Goal: Navigation & Orientation: Find specific page/section

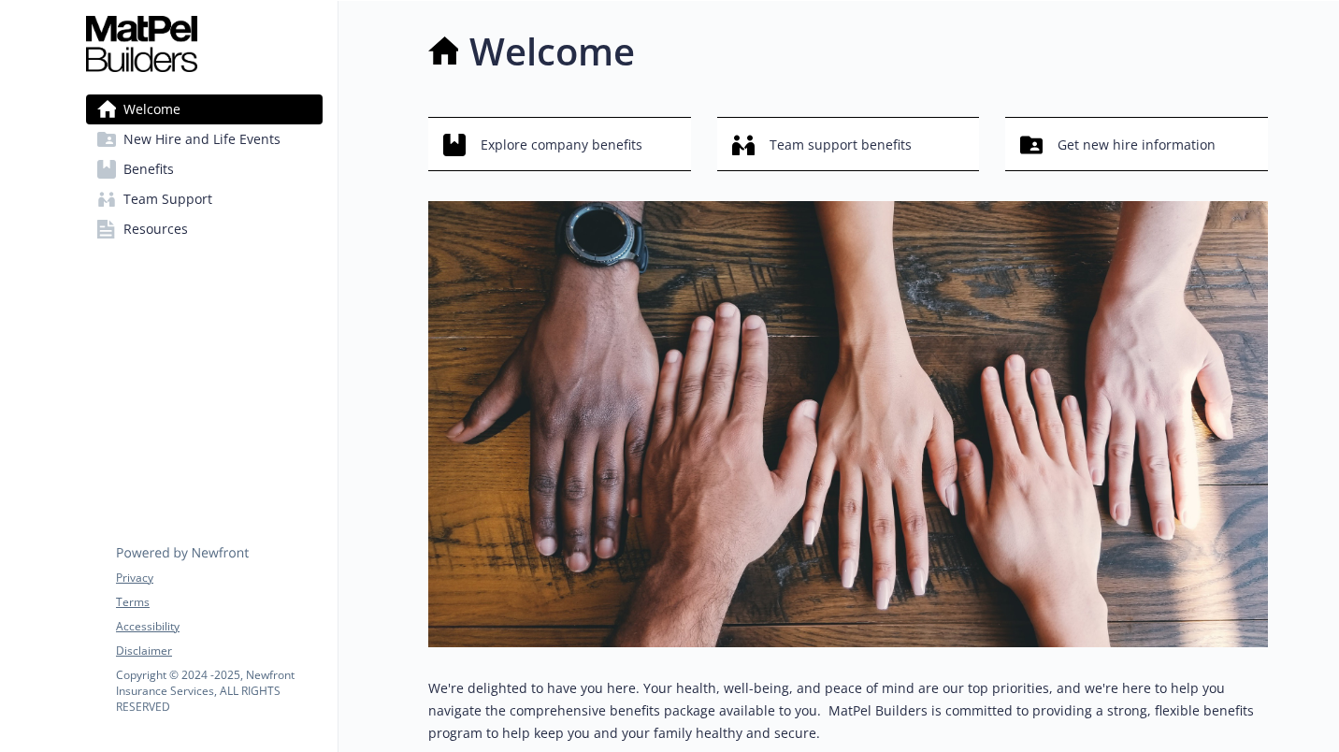
click at [156, 169] on span "Benefits" at bounding box center [148, 169] width 50 height 30
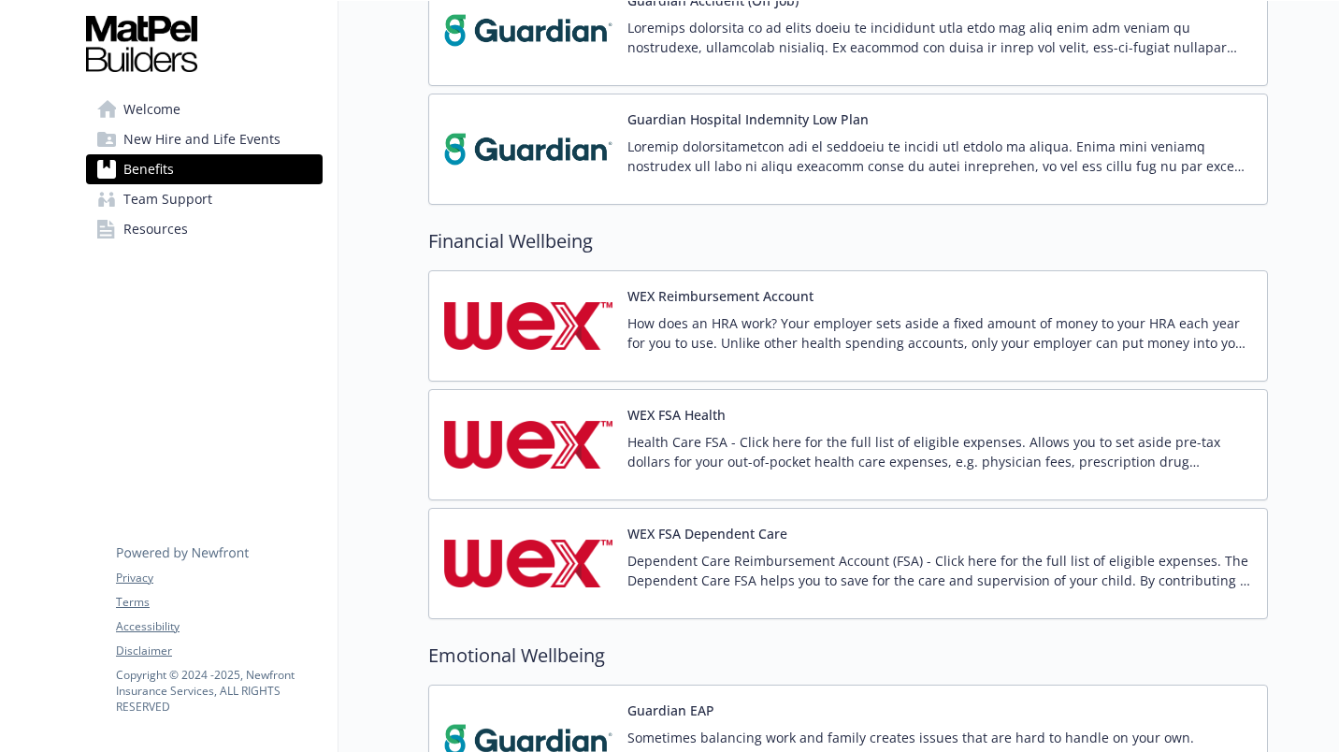
scroll to position [2377, 0]
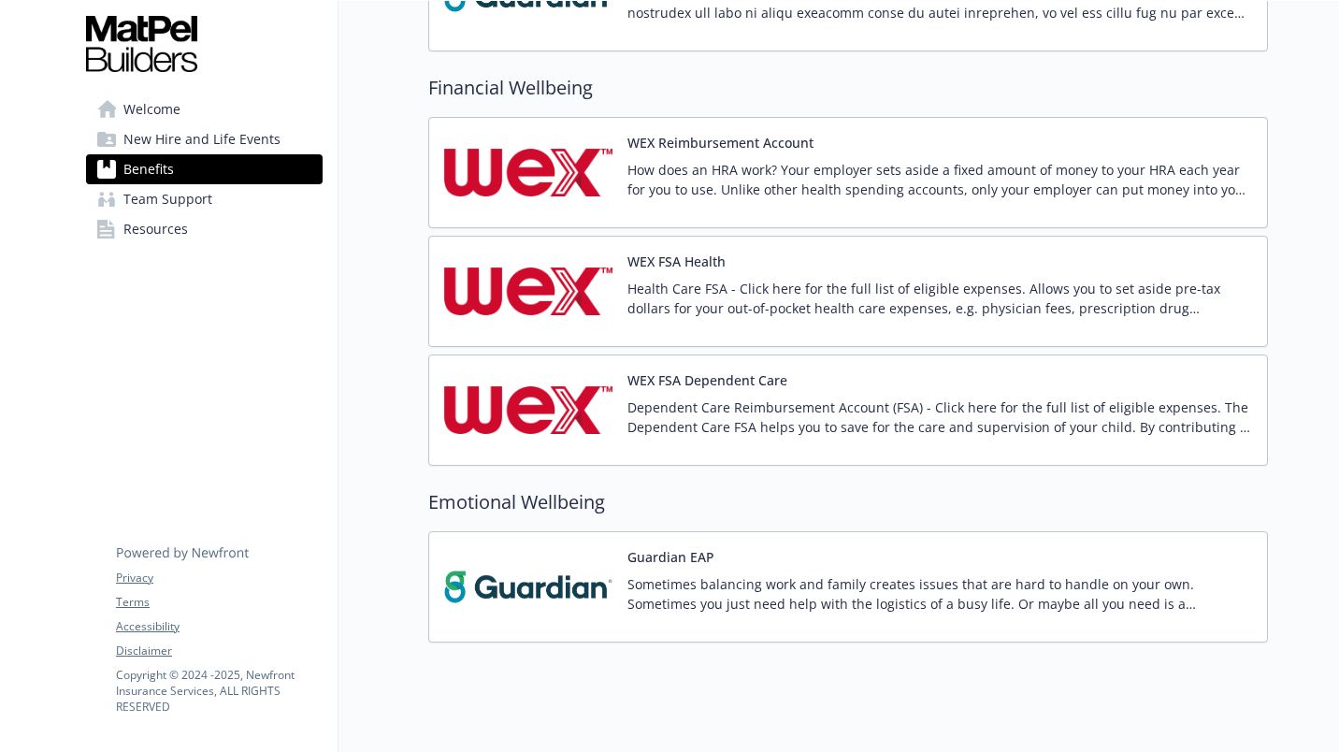
click at [1226, 415] on div "WEX FSA Dependent Care Dependent Care Reimbursement Account (FSA) - Click here …" at bounding box center [847, 409] width 839 height 111
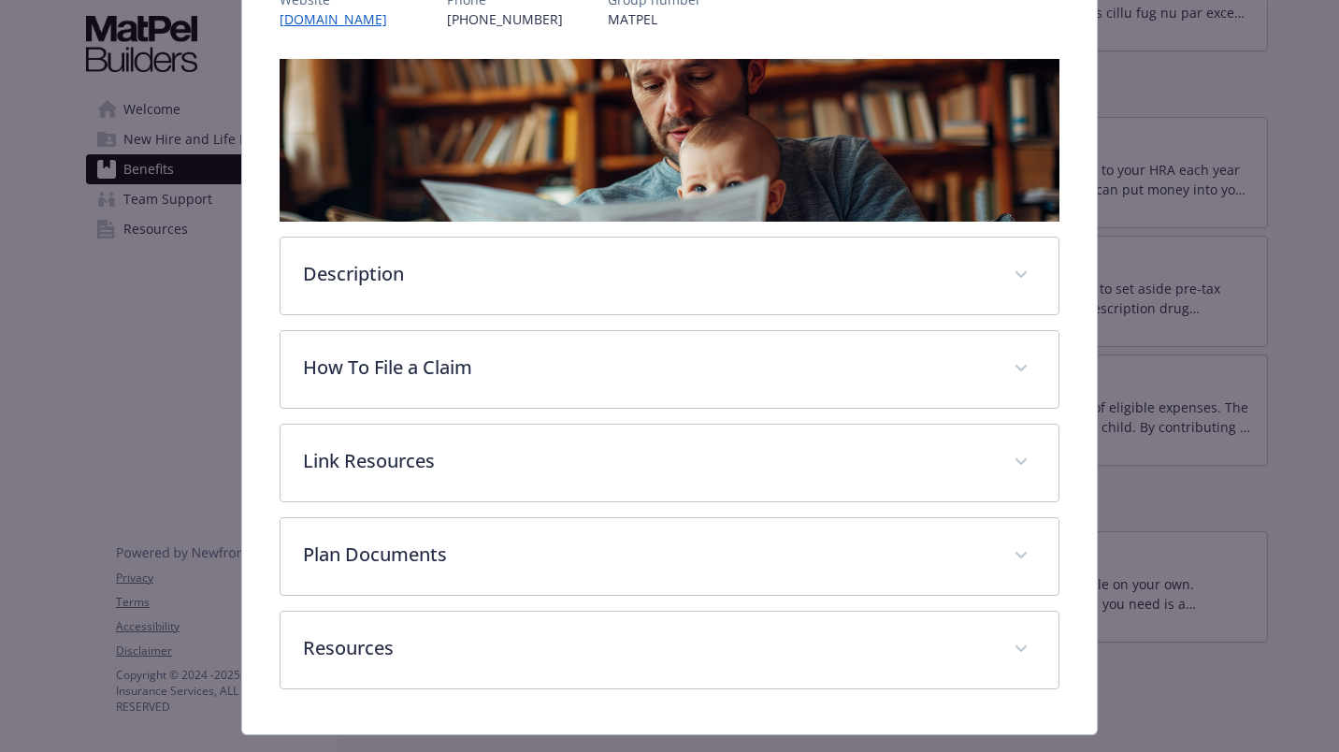
scroll to position [291, 0]
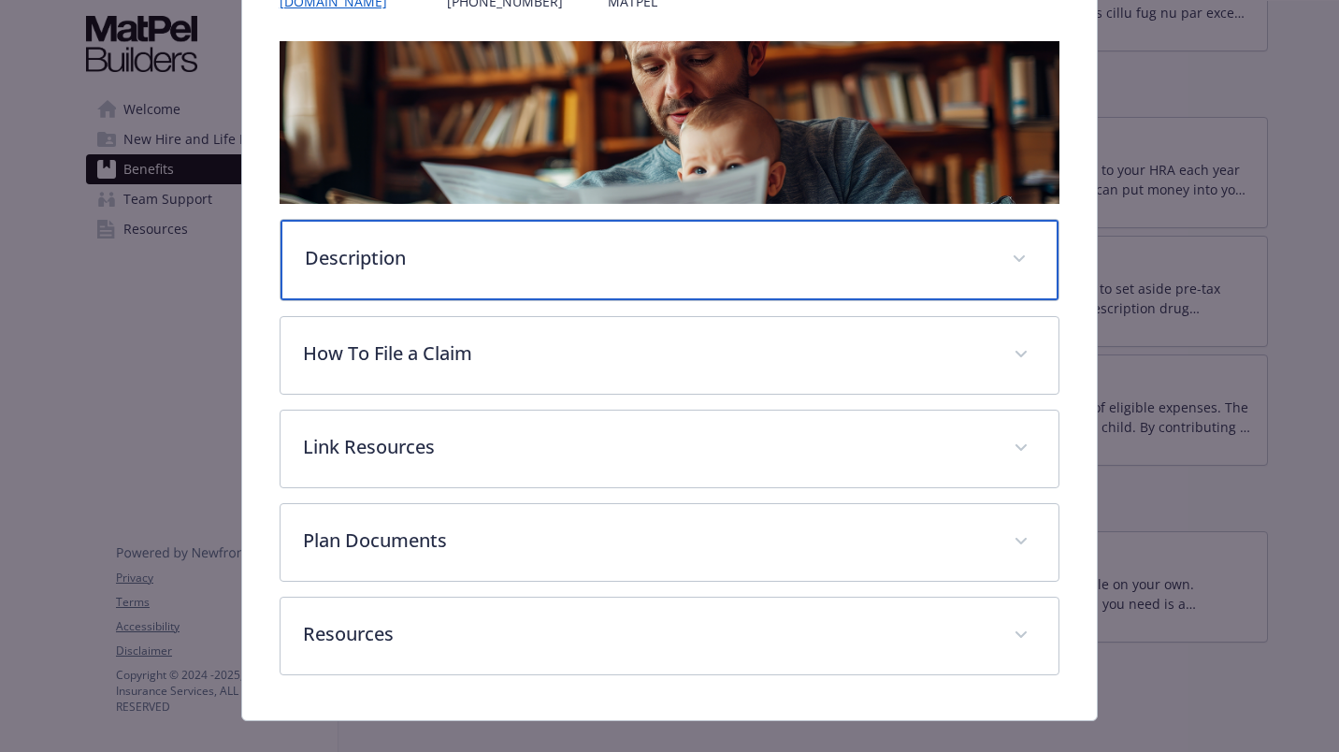
click at [431, 262] on p "Description" at bounding box center [647, 258] width 684 height 28
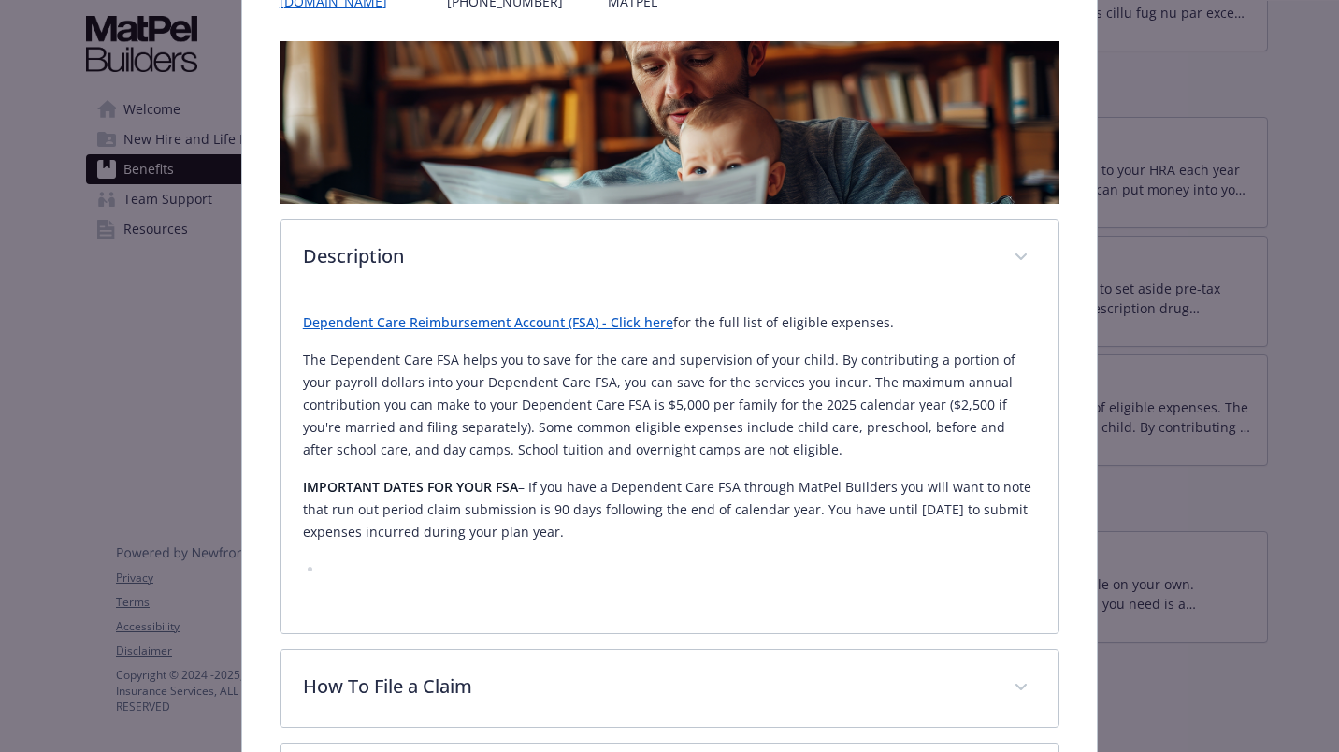
click at [454, 323] on link "Dependent Care Reimbursement Account (FSA) - Click here" at bounding box center [488, 322] width 370 height 18
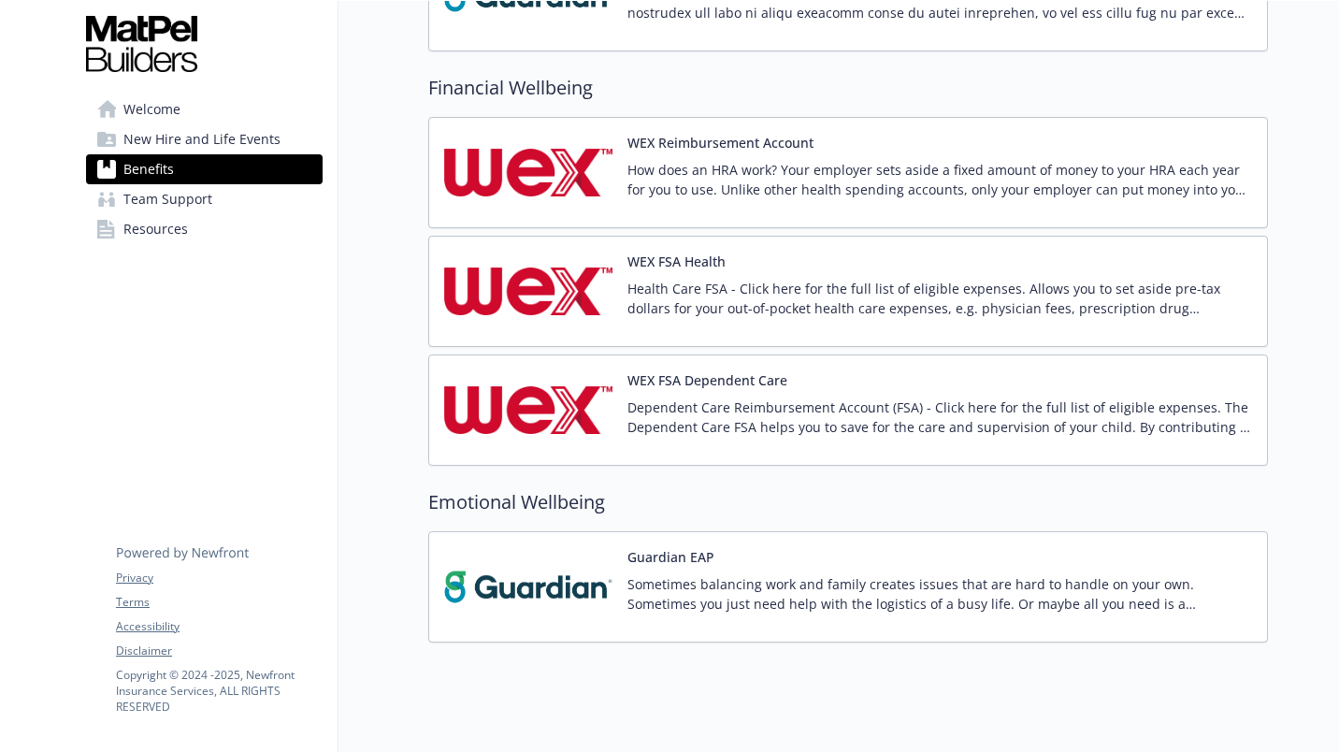
click at [629, 488] on h2 "Emotional Wellbeing" at bounding box center [847, 502] width 839 height 28
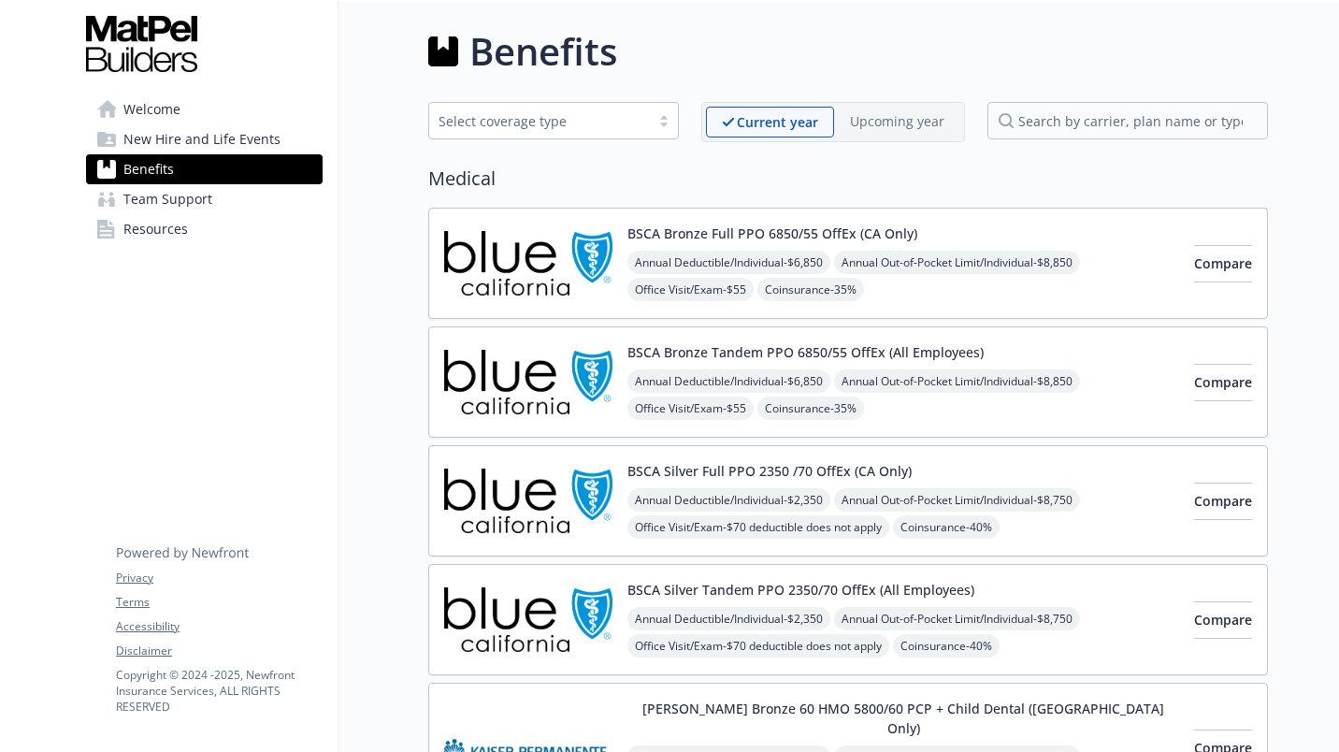
click at [178, 108] on span "Welcome" at bounding box center [151, 109] width 57 height 30
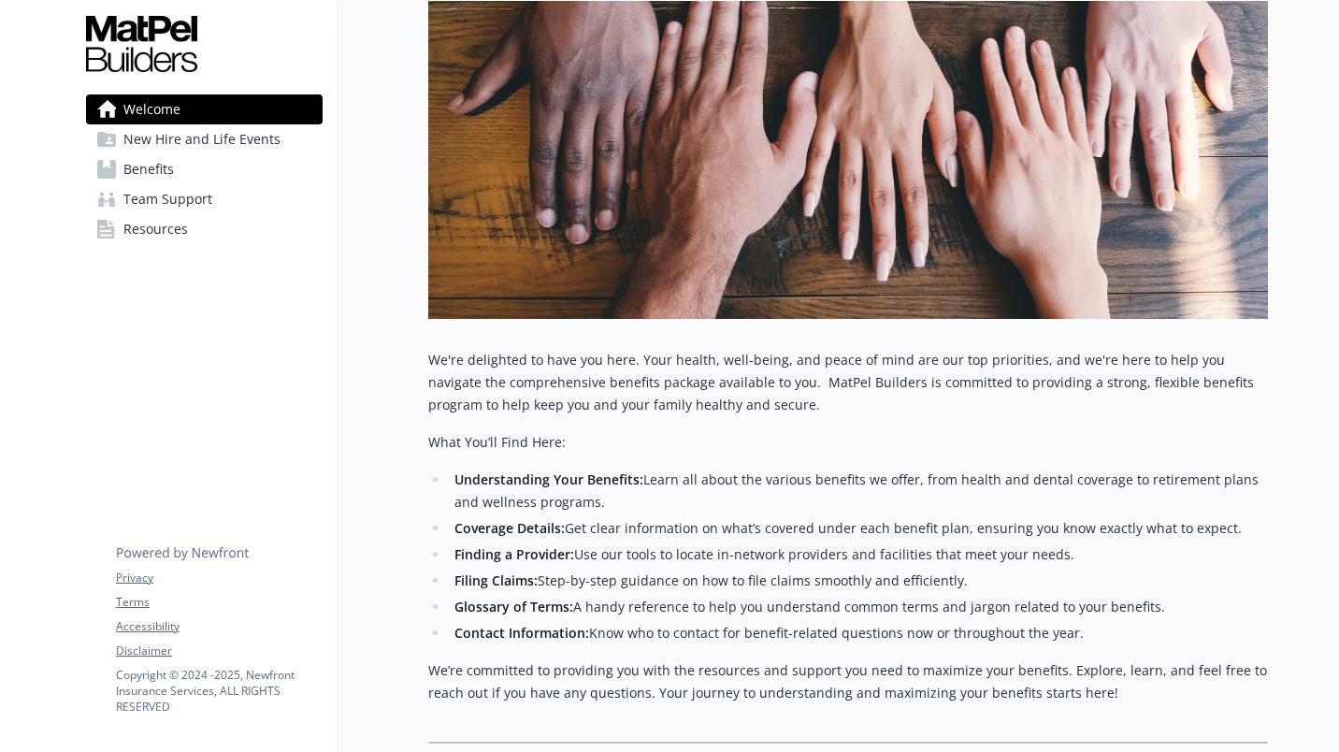
scroll to position [468, 0]
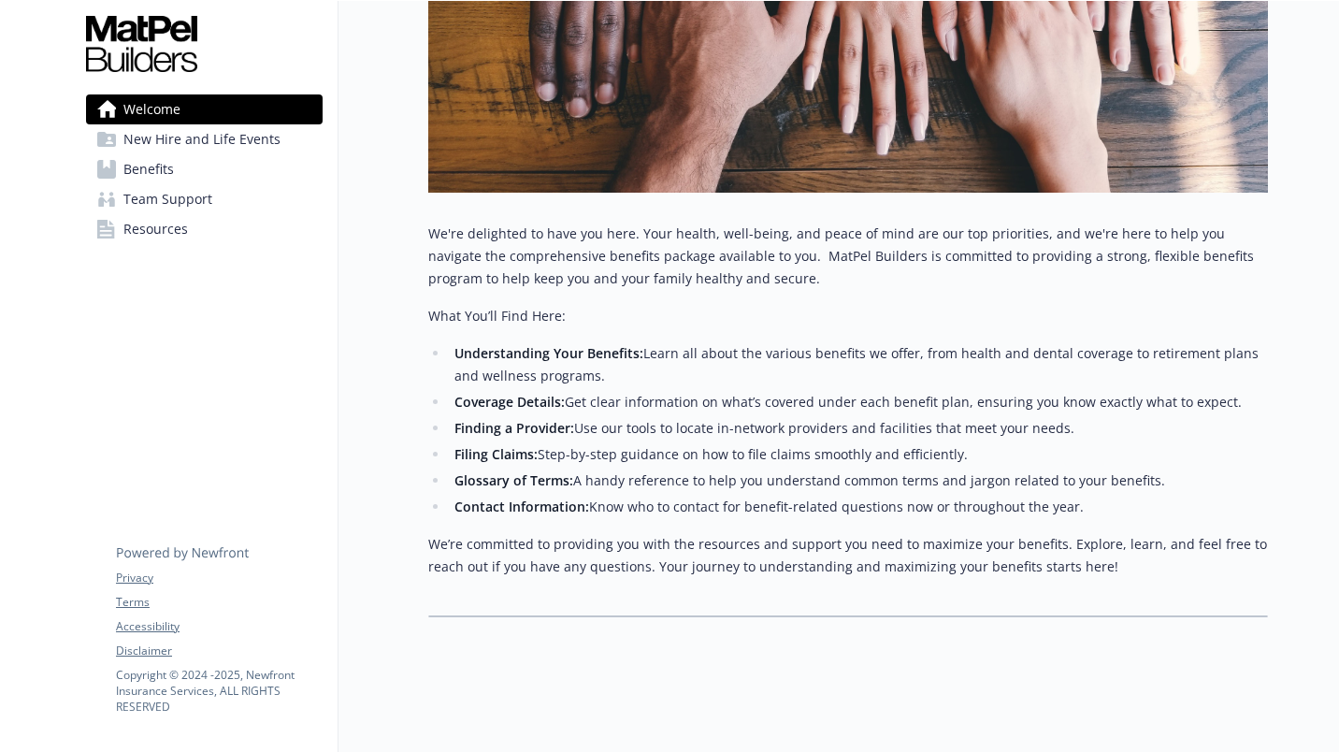
click at [218, 127] on span "New Hire and Life Events" at bounding box center [201, 139] width 157 height 30
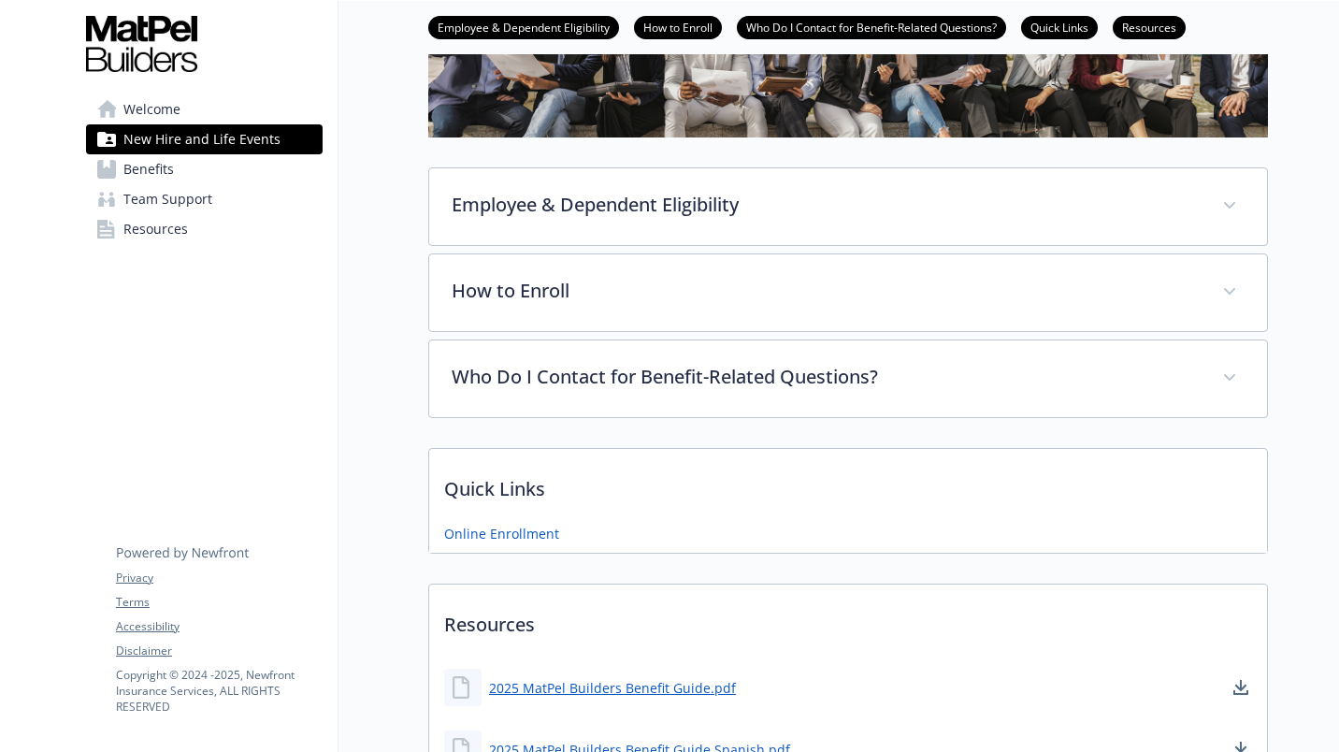
scroll to position [367, 0]
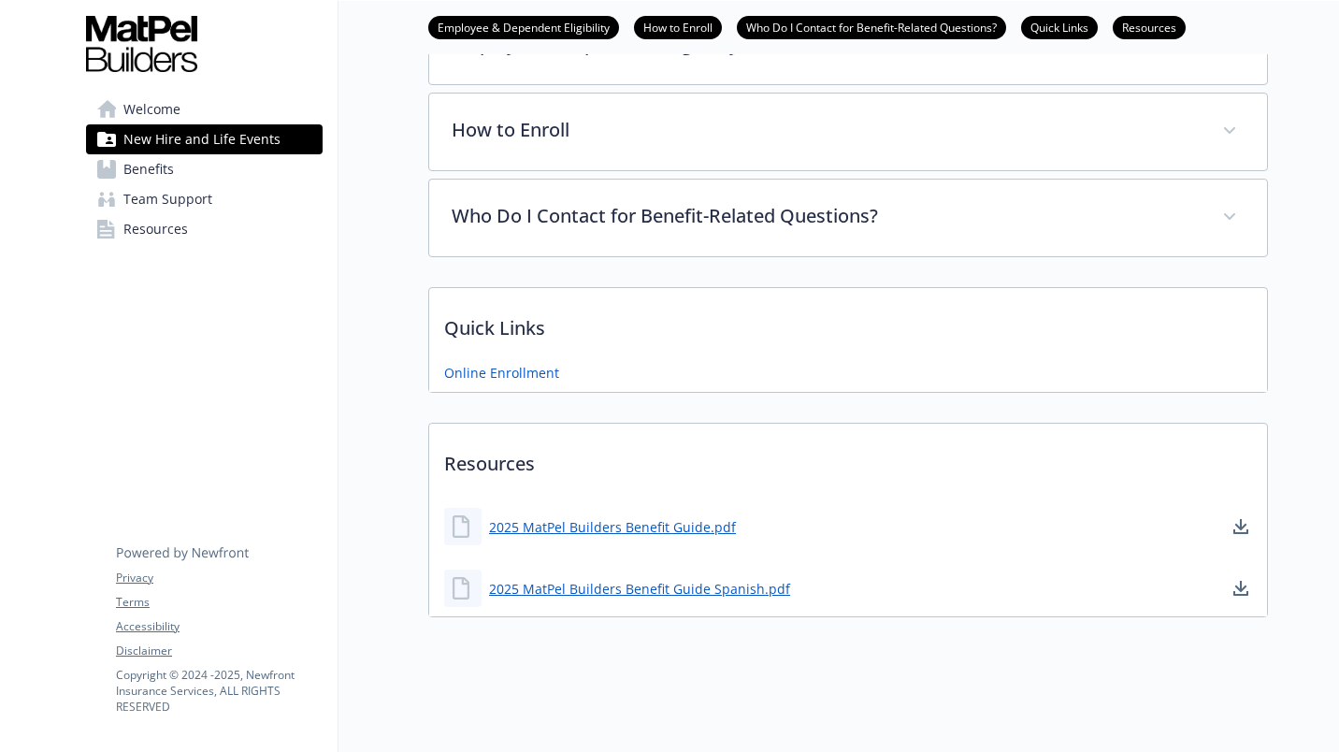
click at [158, 174] on span "Benefits" at bounding box center [148, 169] width 50 height 30
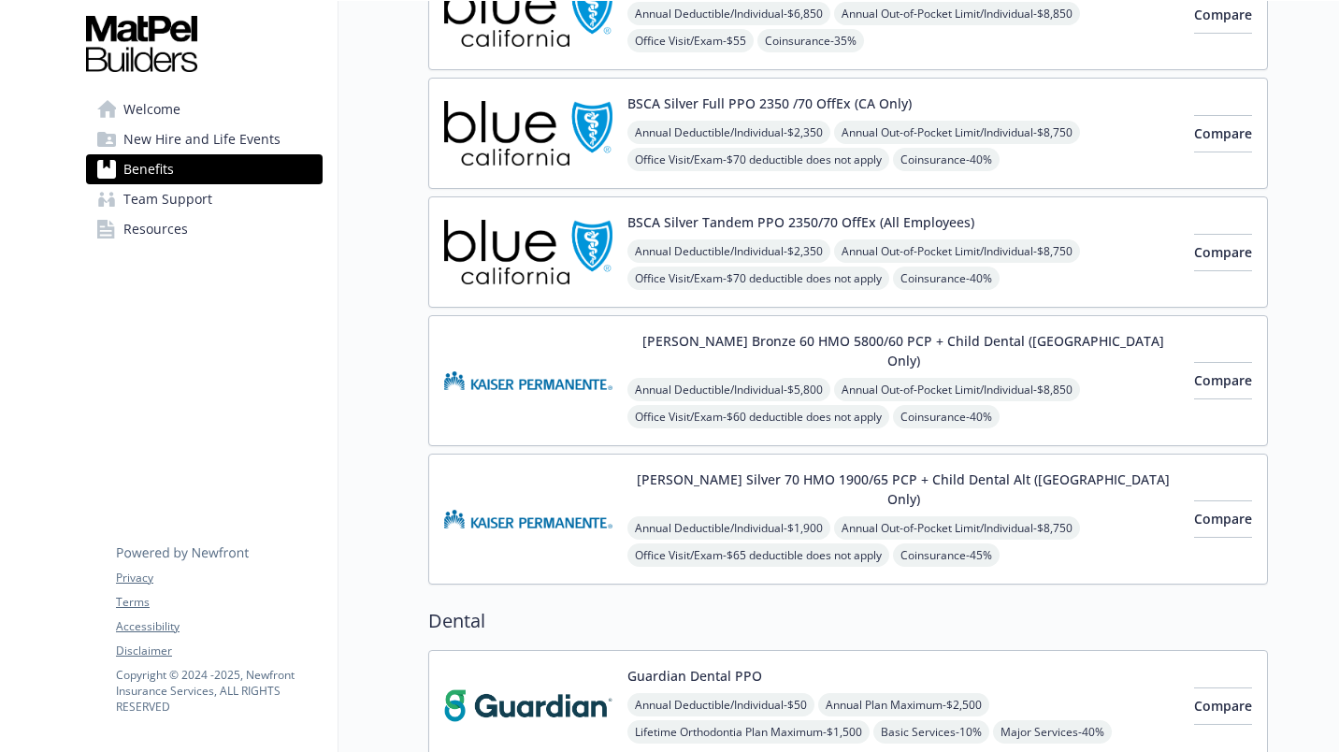
click at [159, 203] on span "Team Support" at bounding box center [167, 199] width 89 height 30
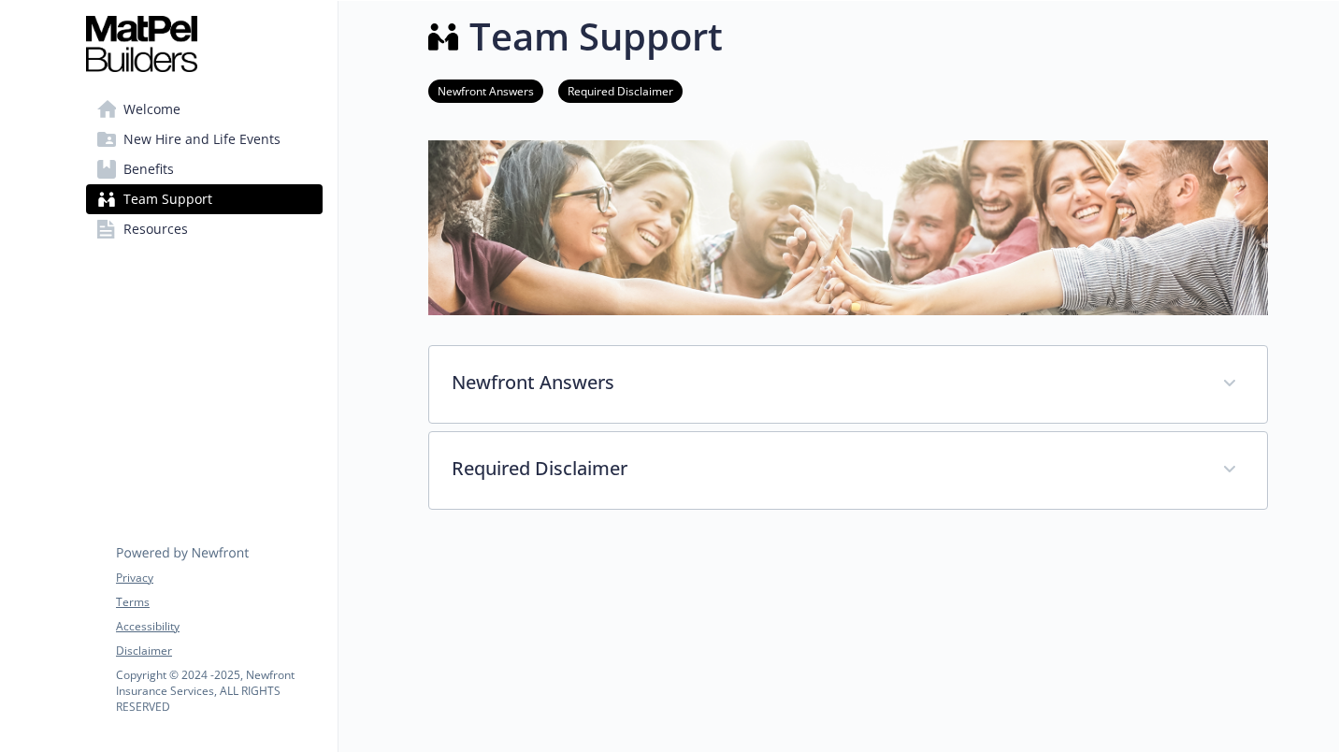
scroll to position [155, 0]
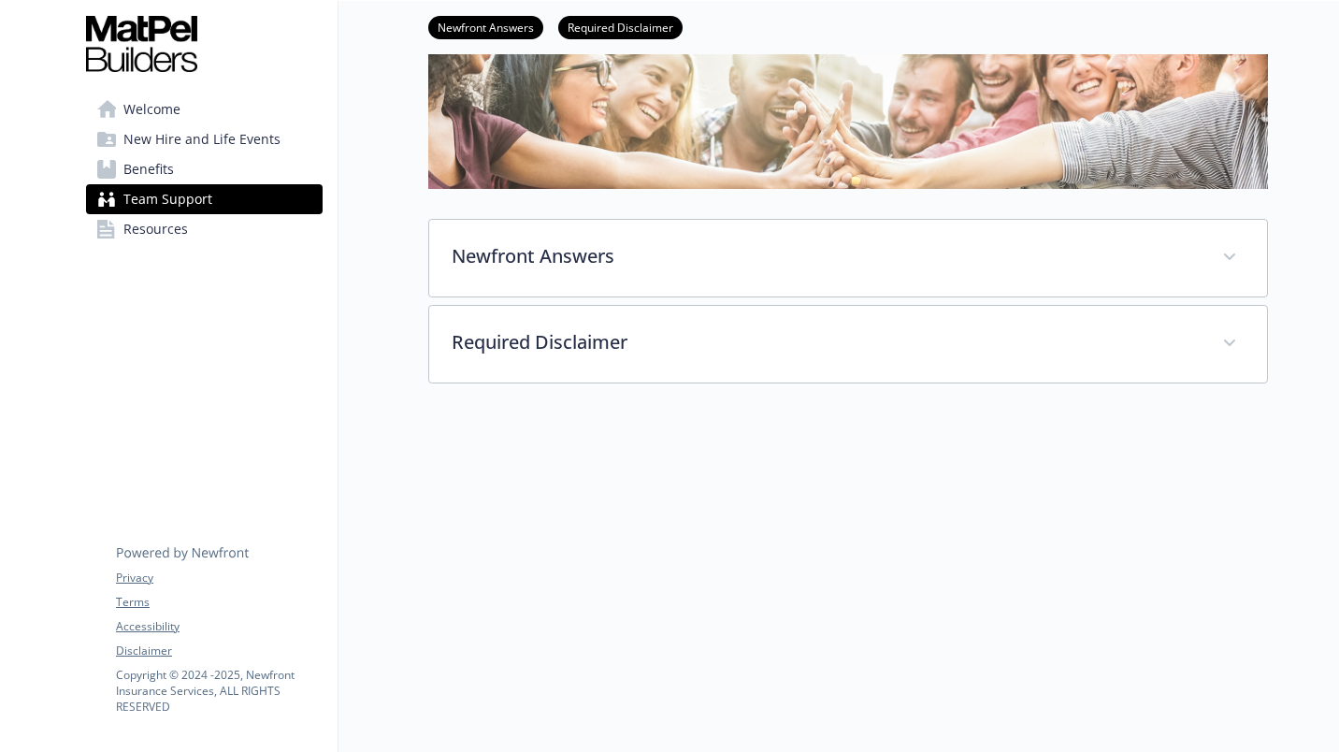
click at [167, 227] on span "Resources" at bounding box center [155, 229] width 65 height 30
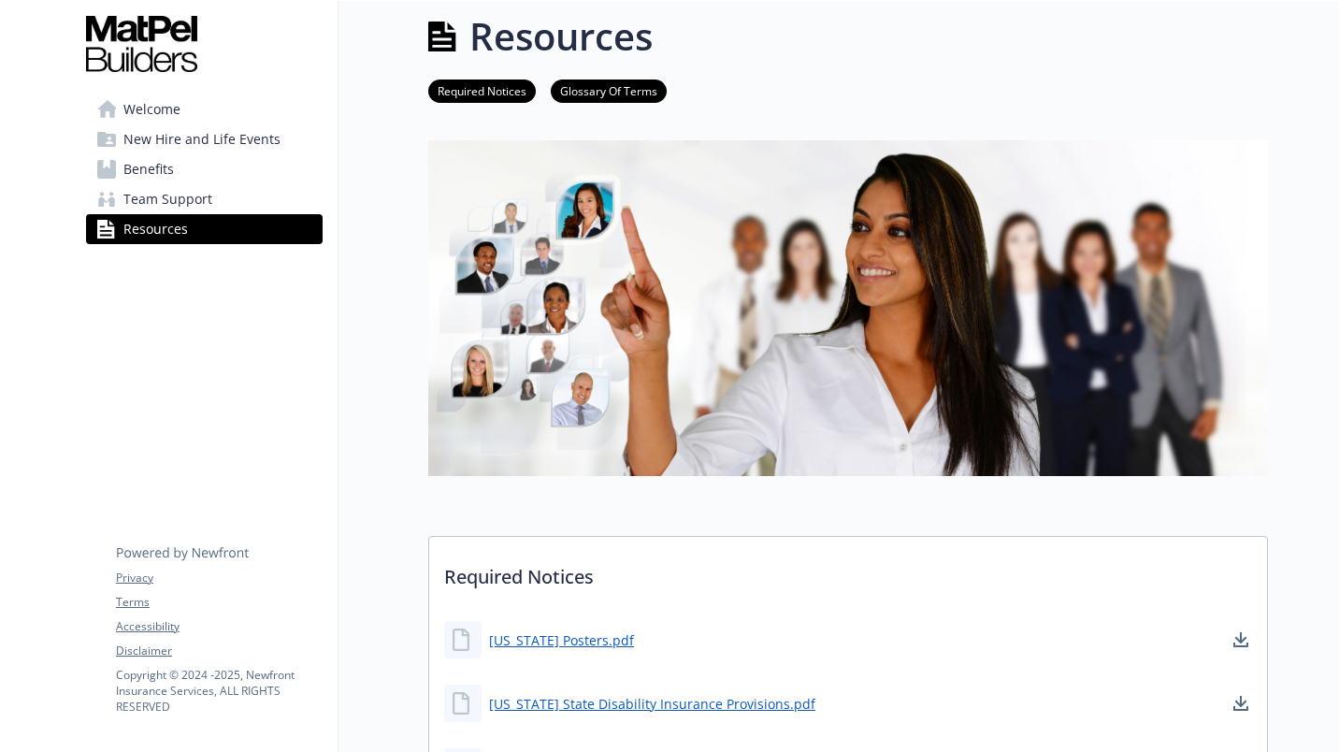
scroll to position [155, 0]
